Goal: Transaction & Acquisition: Obtain resource

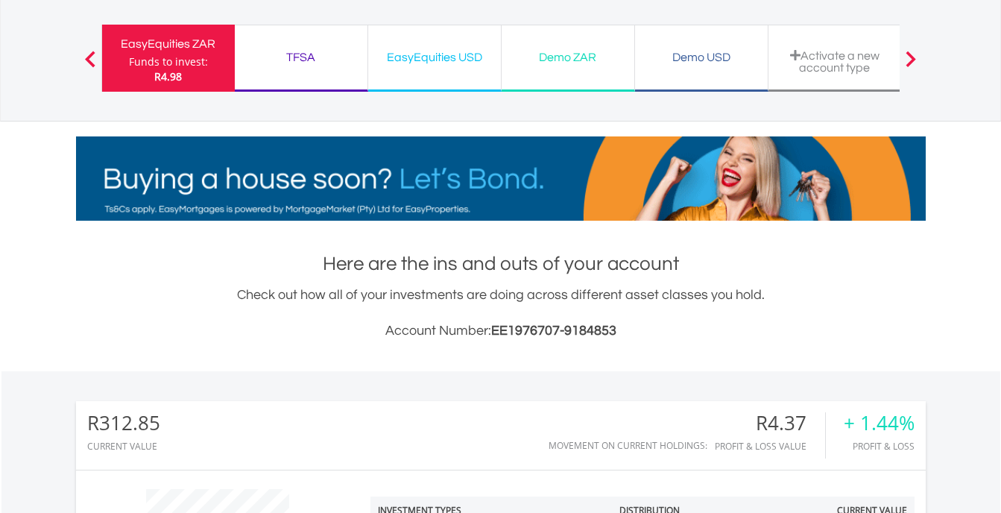
scroll to position [60, 0]
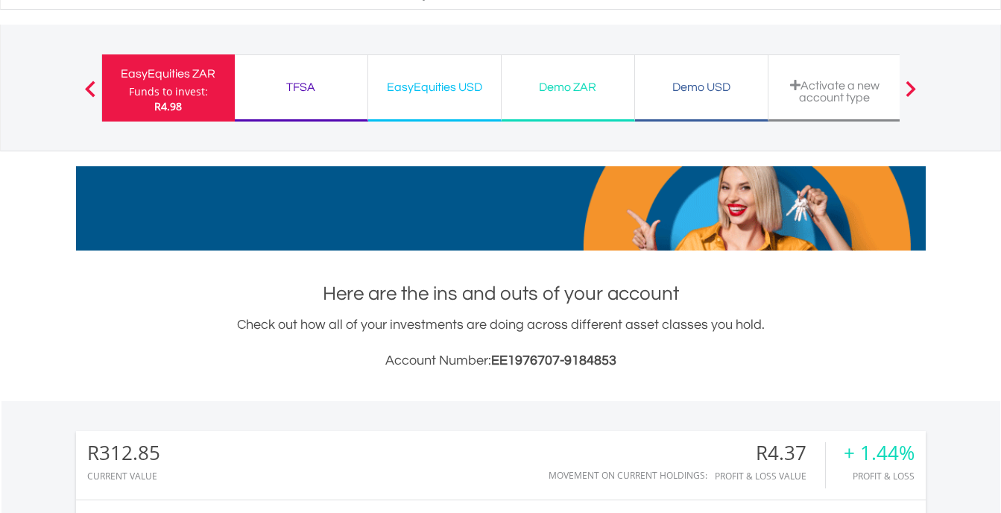
click at [909, 86] on span at bounding box center [911, 88] width 10 height 16
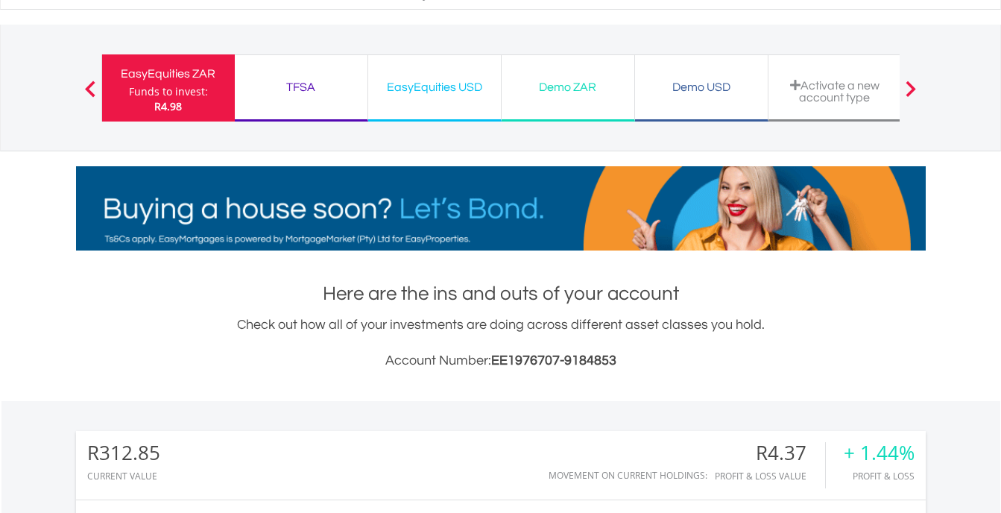
scroll to position [0, 0]
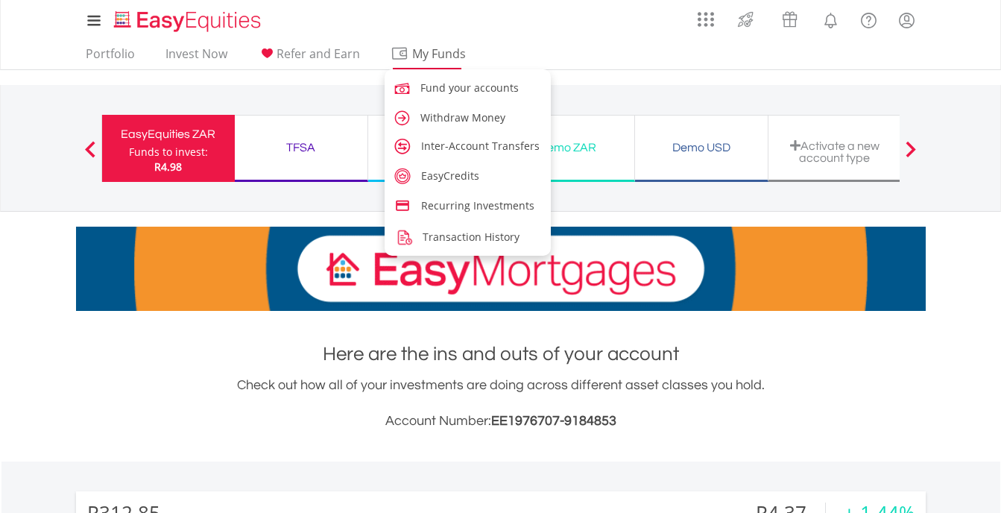
click at [402, 50] on span "My Funds" at bounding box center [440, 53] width 98 height 19
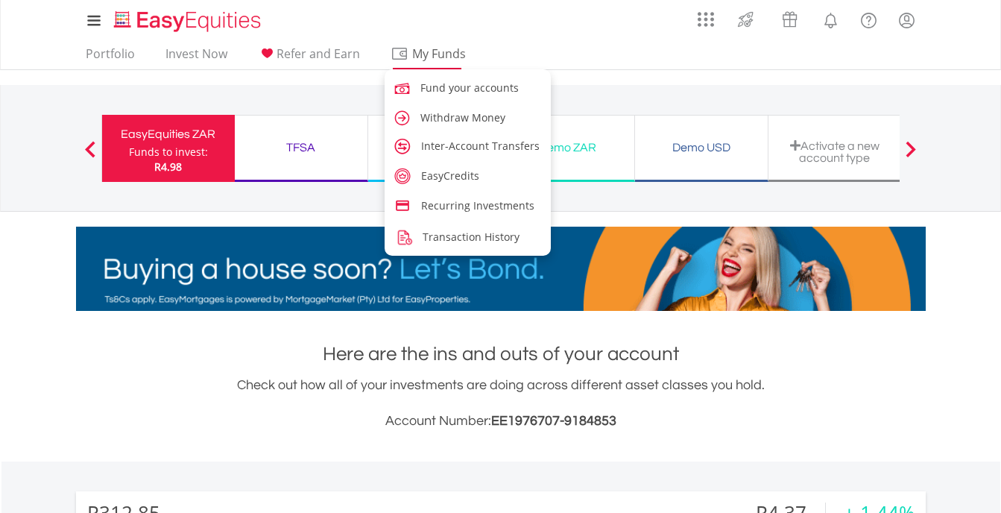
click at [402, 50] on span "My Funds" at bounding box center [440, 53] width 98 height 19
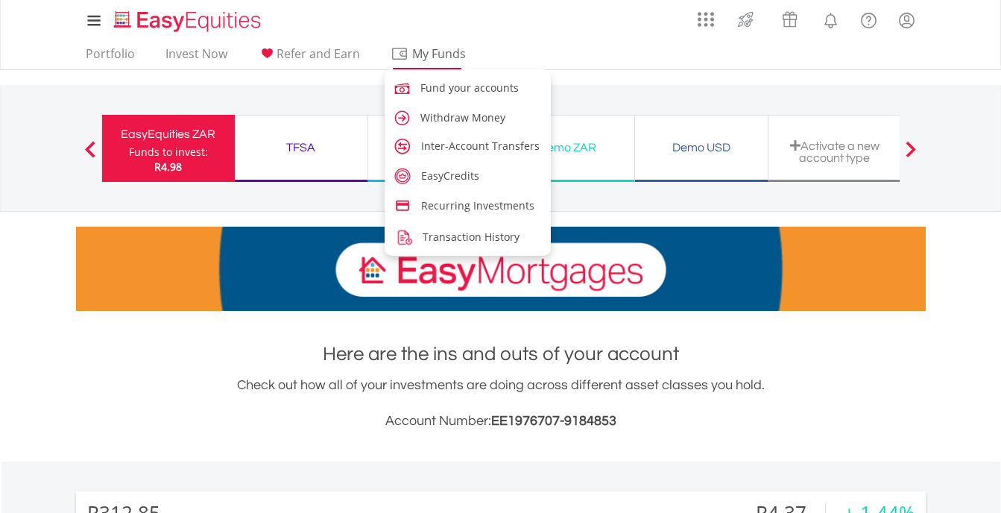
click at [397, 57] on span "My Funds" at bounding box center [440, 53] width 98 height 19
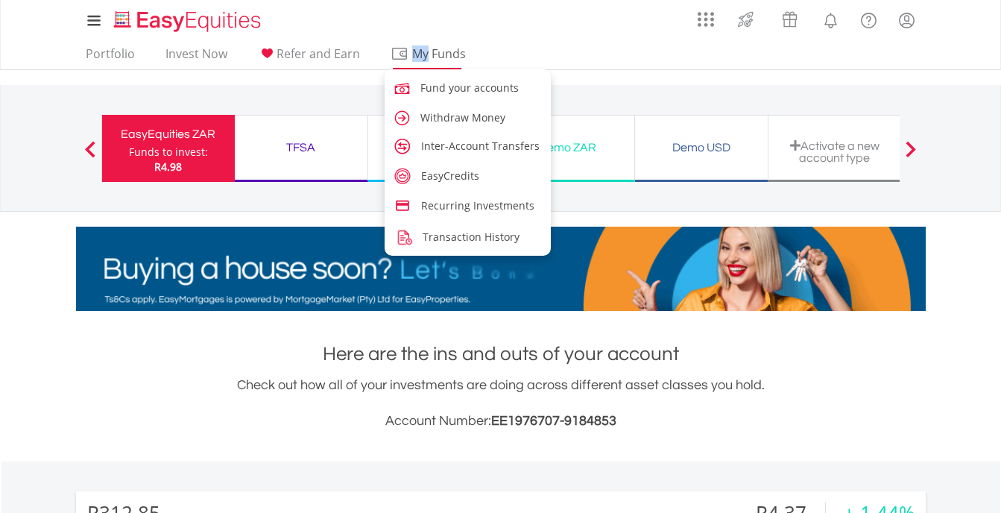
click at [397, 57] on span "My Funds" at bounding box center [440, 53] width 98 height 19
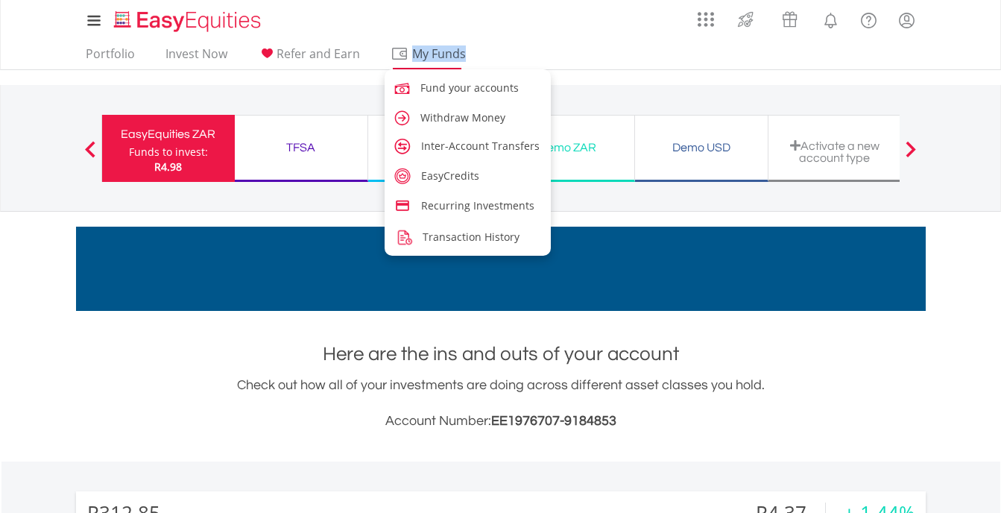
click at [397, 57] on span "My Funds" at bounding box center [440, 53] width 98 height 19
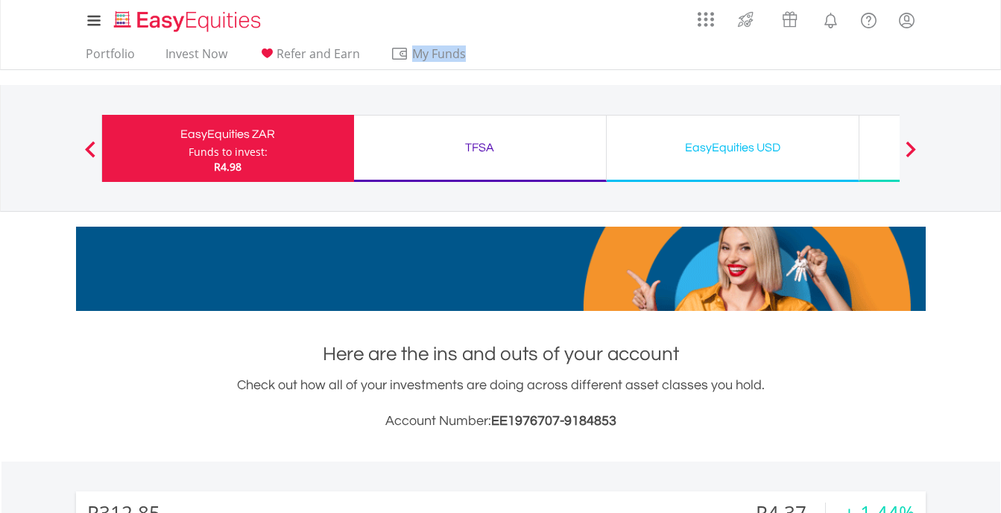
scroll to position [143, 283]
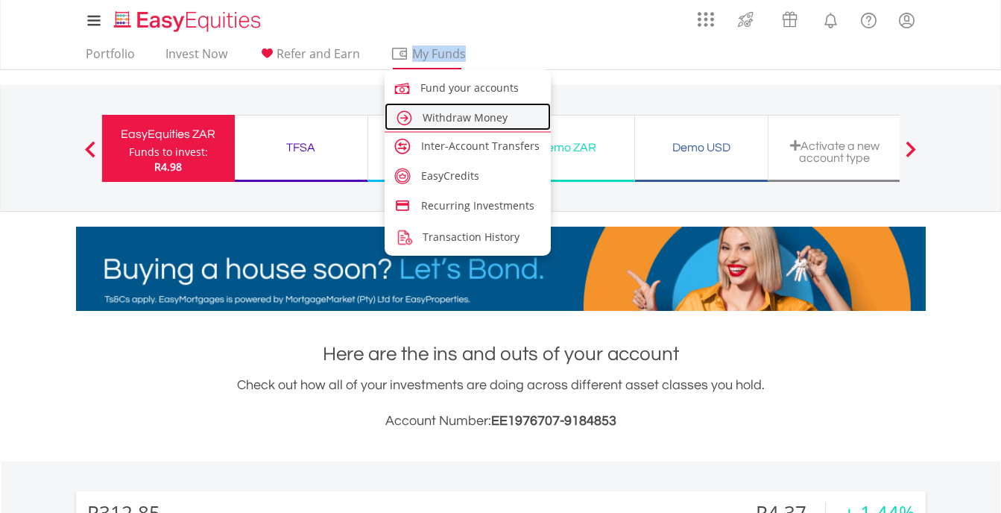
click at [493, 119] on span "Withdraw Money" at bounding box center [465, 117] width 85 height 14
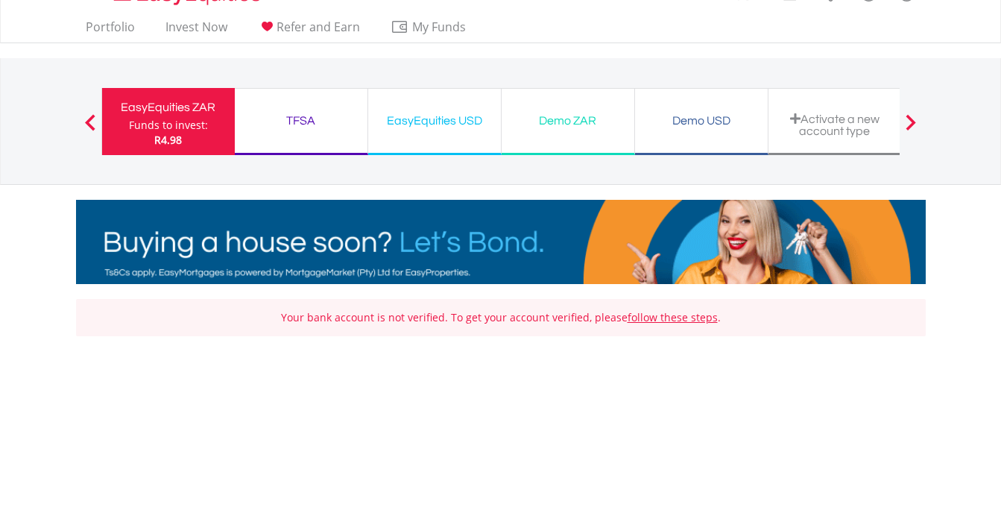
scroll to position [18, 0]
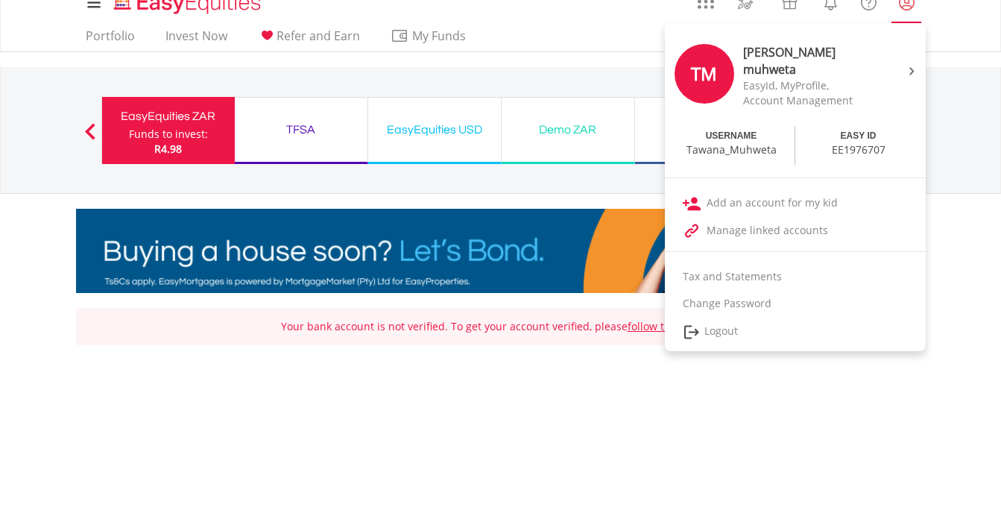
click at [903, 13] on link "My Profile" at bounding box center [907, 2] width 38 height 33
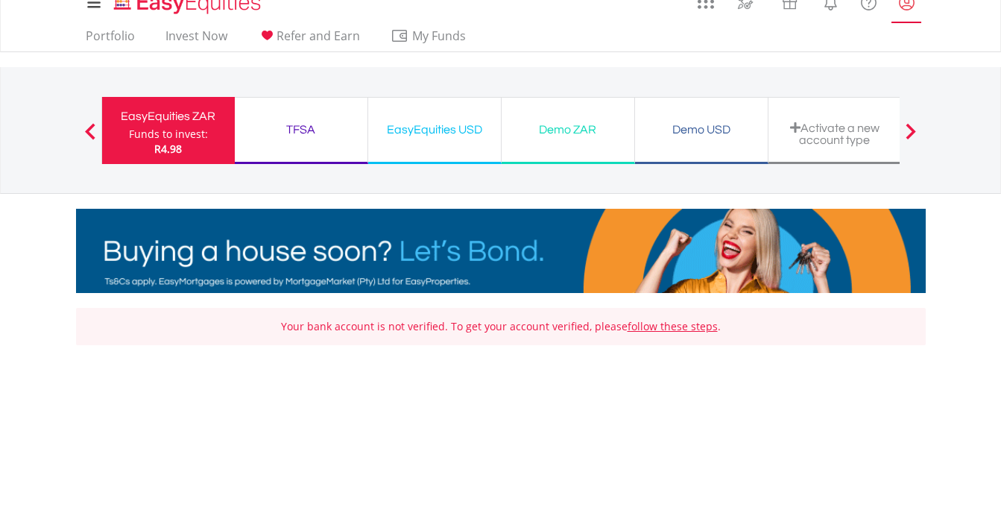
click at [903, 13] on link "My Profile" at bounding box center [907, 2] width 38 height 33
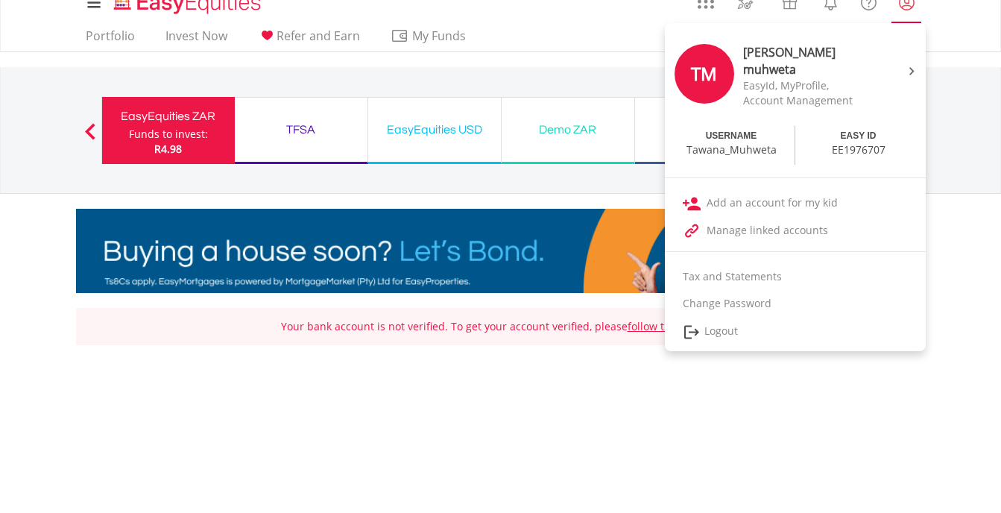
click at [905, 10] on lord-icon "My Profile" at bounding box center [906, 2] width 19 height 19
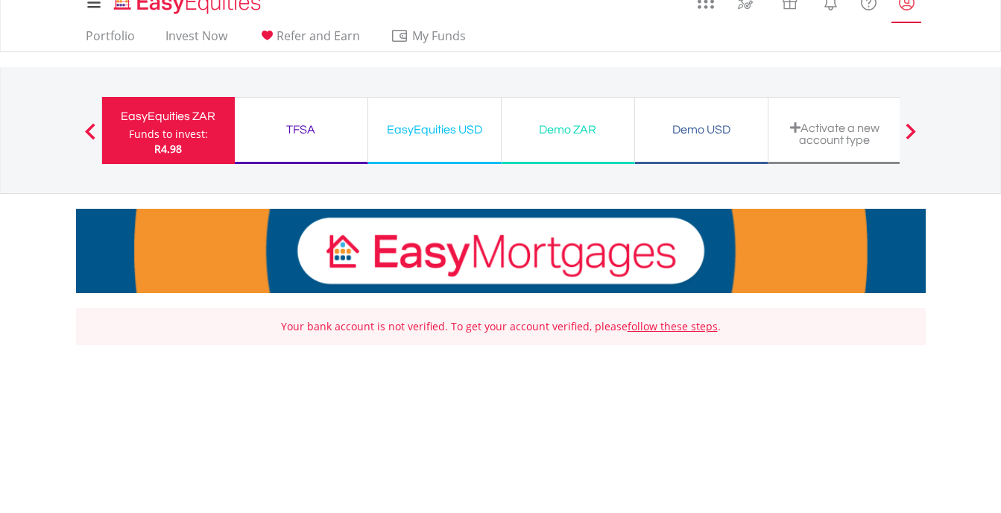
click at [905, 10] on lord-icon "My Profile" at bounding box center [906, 2] width 19 height 19
